Goal: Information Seeking & Learning: Learn about a topic

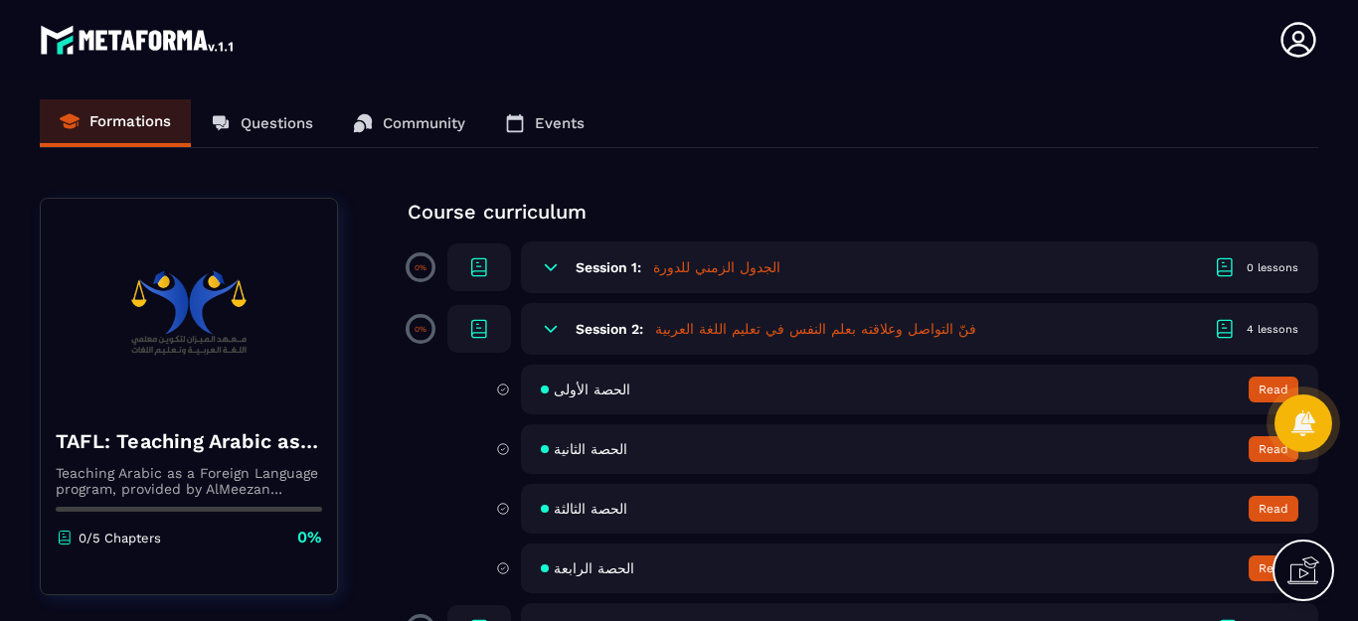
scroll to position [177, 0]
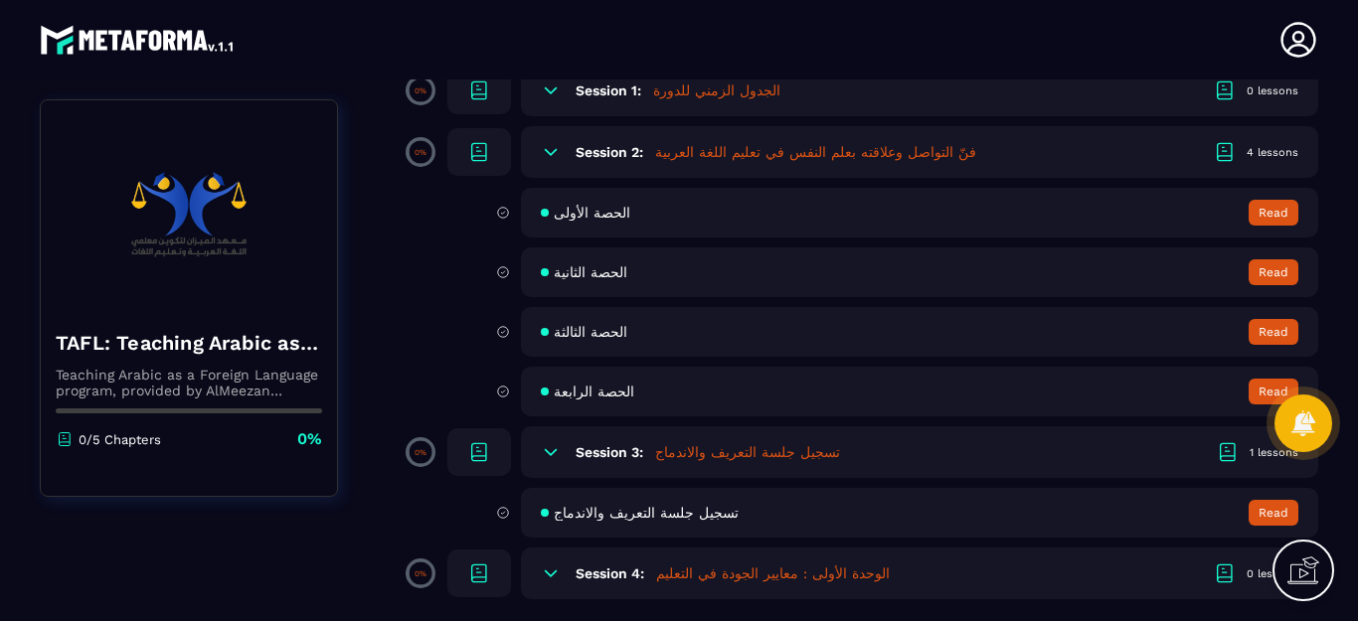
click at [575, 215] on span "الحصة الأولى" at bounding box center [592, 213] width 77 height 16
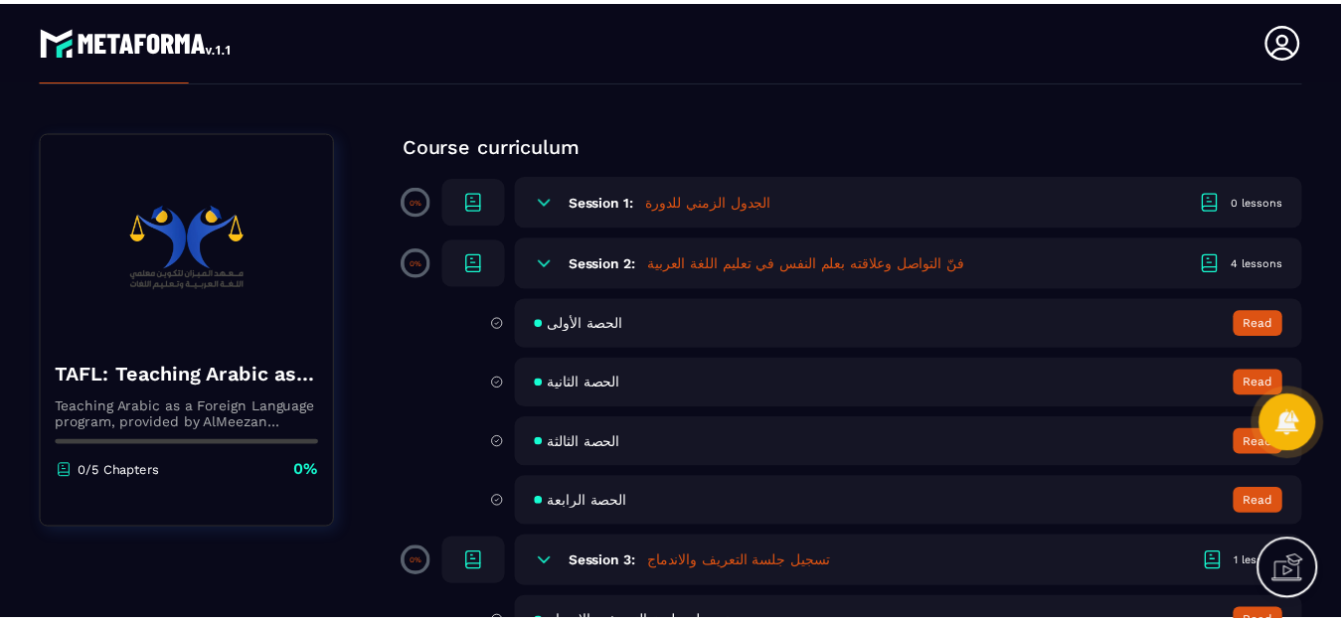
scroll to position [177, 0]
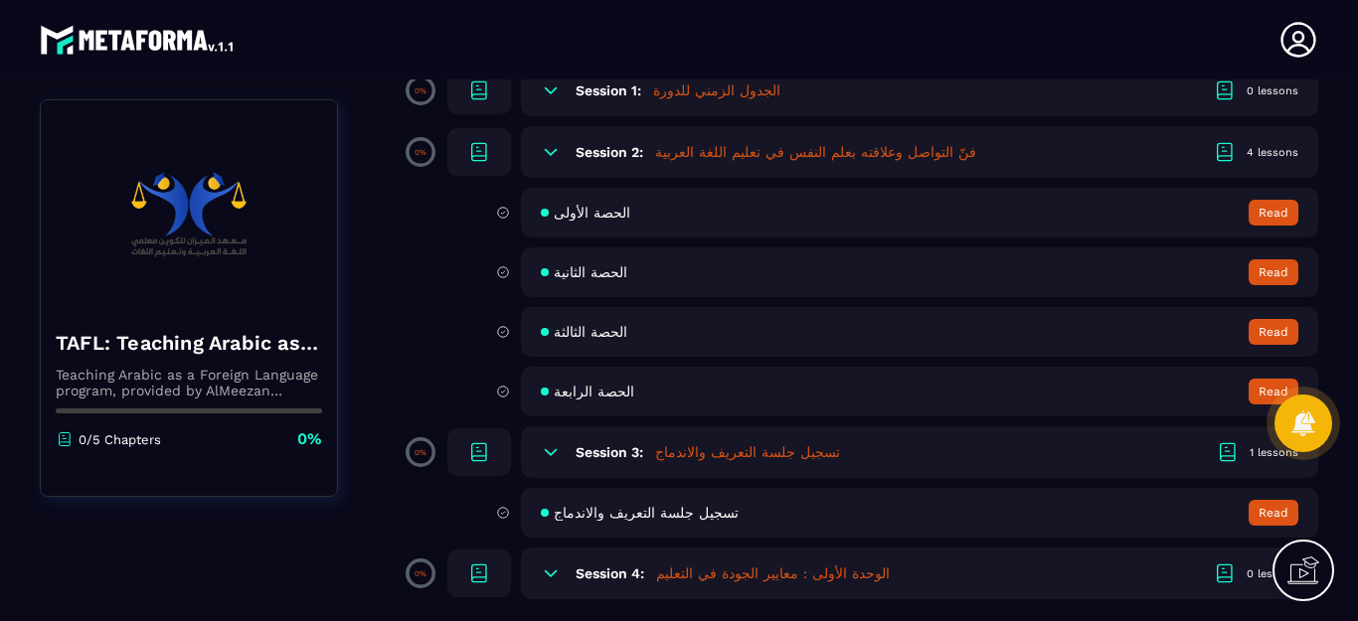
click at [594, 387] on span "الحصة الرابعة" at bounding box center [594, 392] width 81 height 16
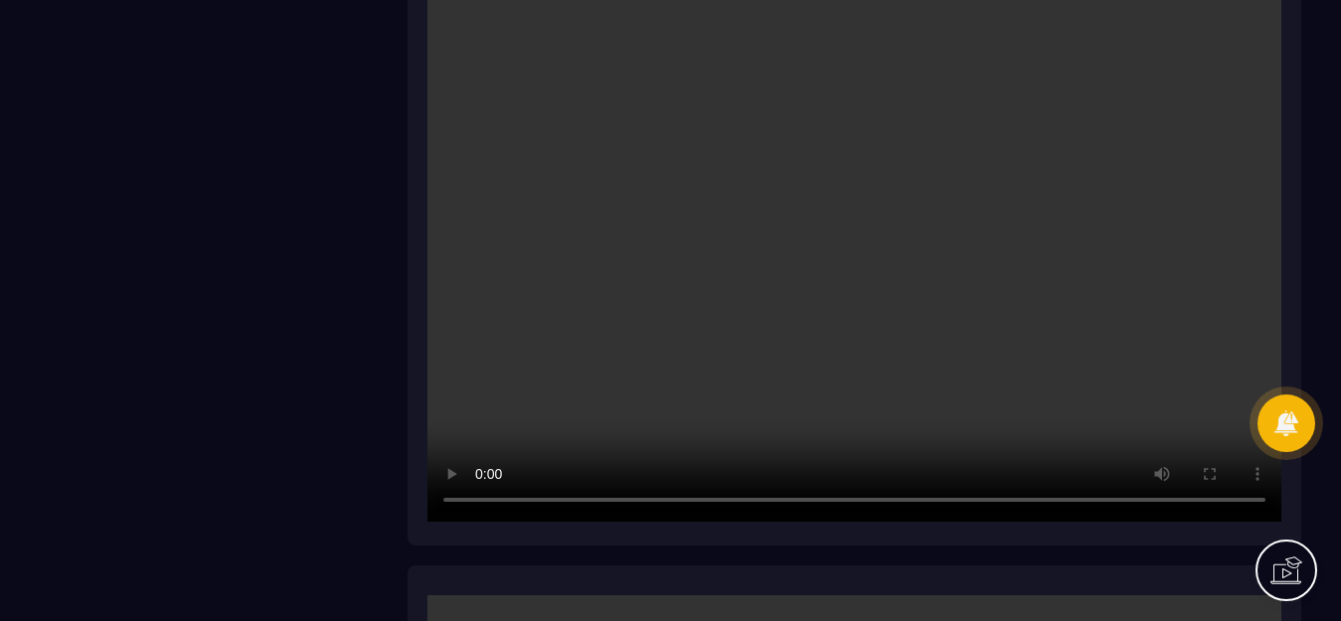
scroll to position [5452, 0]
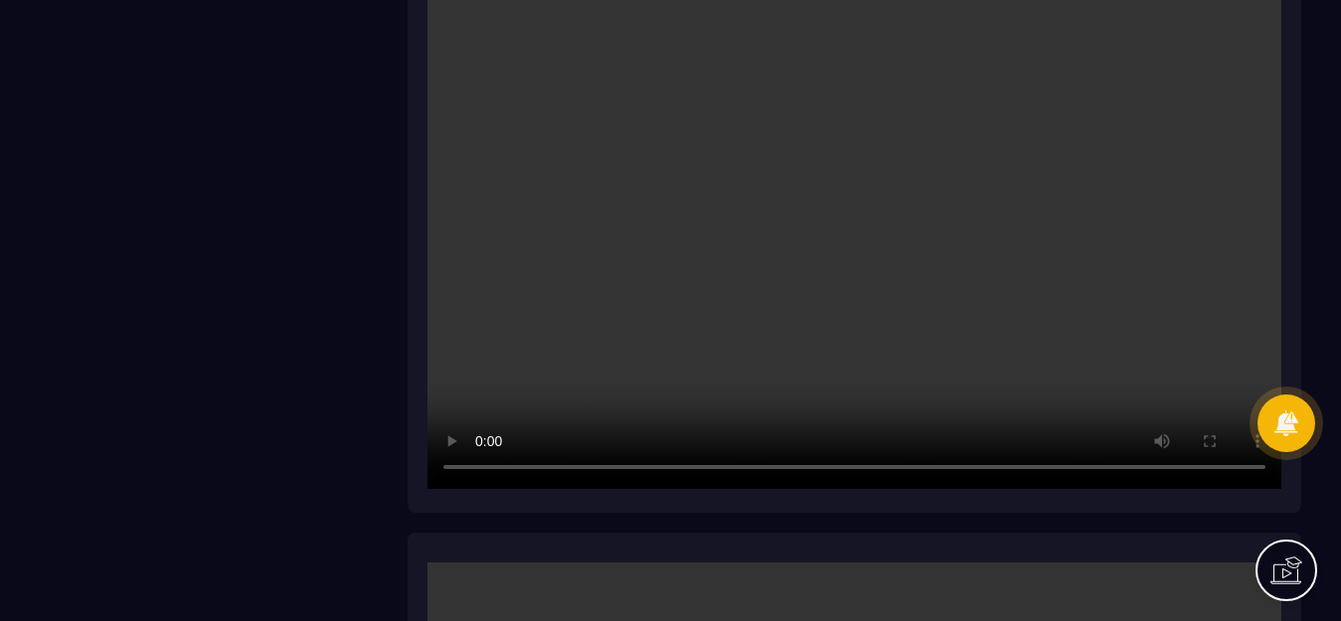
click at [1221, 464] on video at bounding box center [855, 204] width 854 height 570
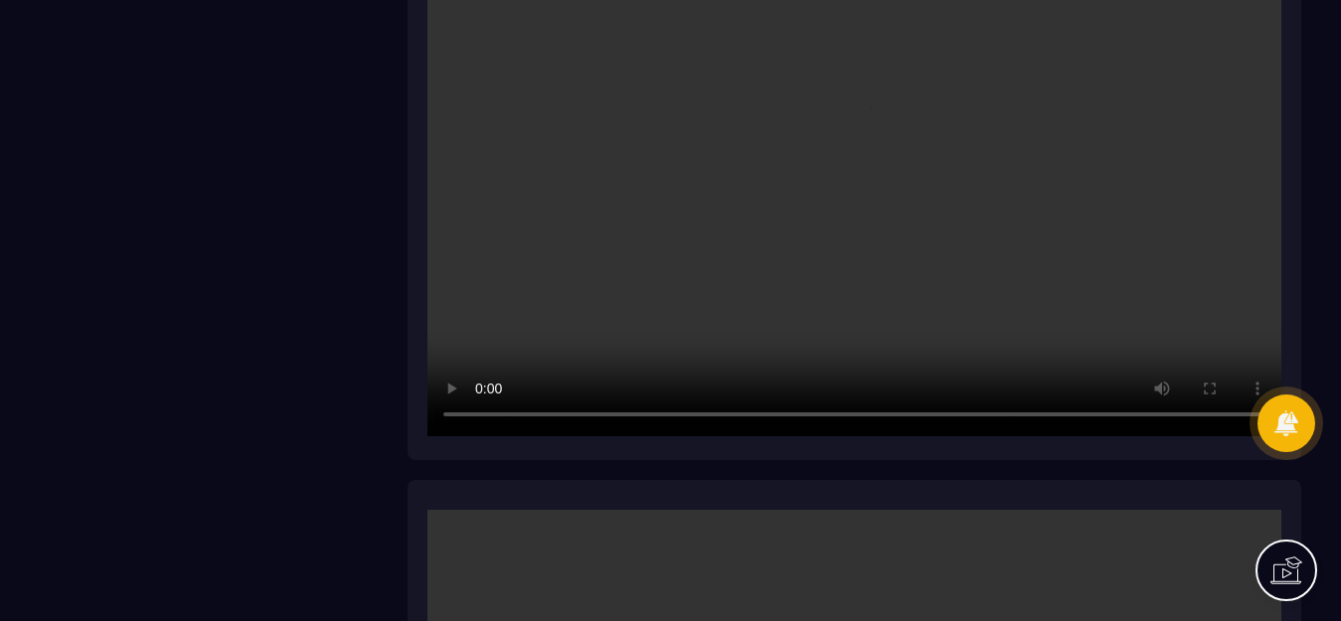
scroll to position [6048, 0]
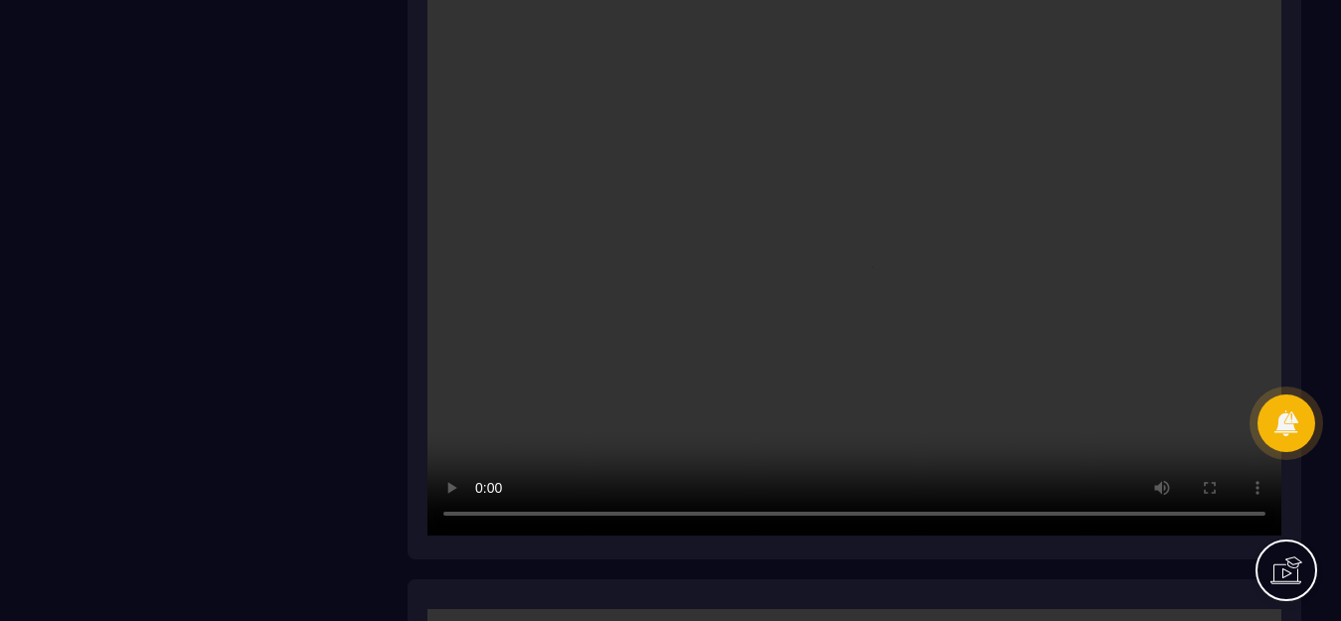
click at [546, 511] on video at bounding box center [855, 251] width 854 height 570
click at [660, 512] on video at bounding box center [855, 251] width 854 height 570
click at [1184, 517] on video at bounding box center [855, 251] width 854 height 570
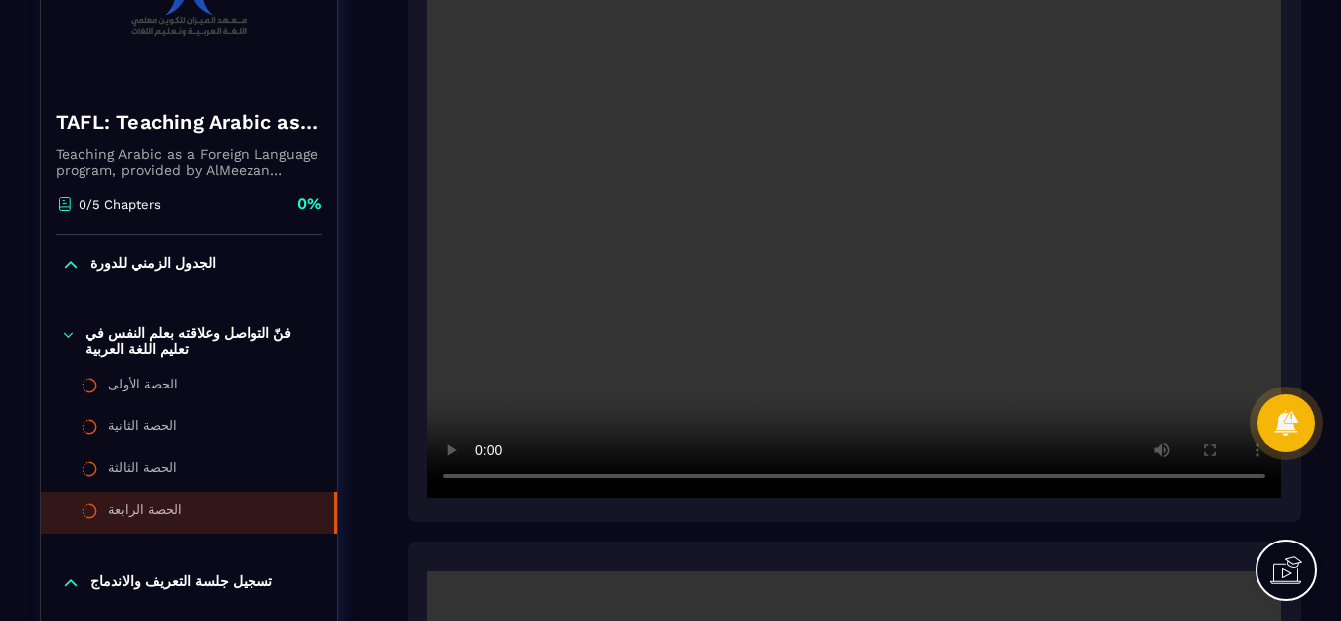
scroll to position [298, 0]
